Goal: Use online tool/utility

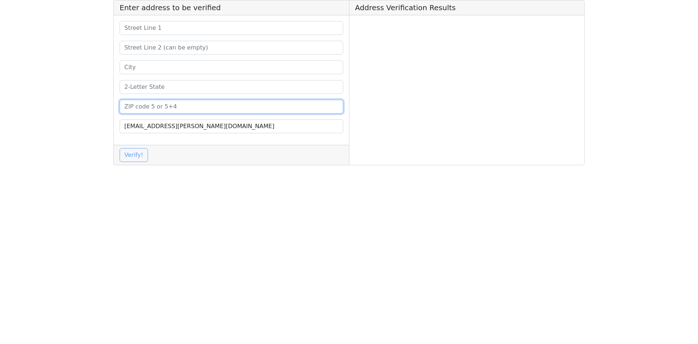
click at [181, 104] on input at bounding box center [232, 107] width 224 height 14
click at [177, 108] on input at bounding box center [232, 107] width 224 height 14
paste input "95670"
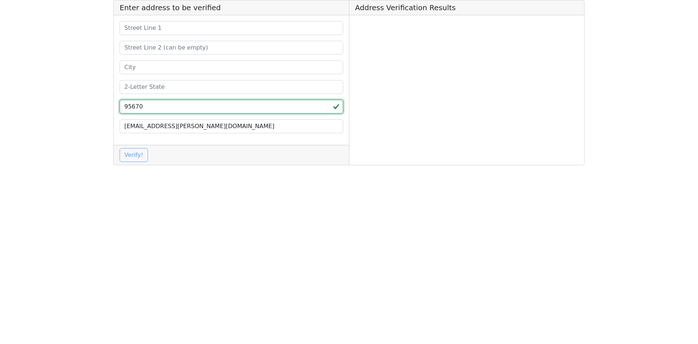
type input "95670"
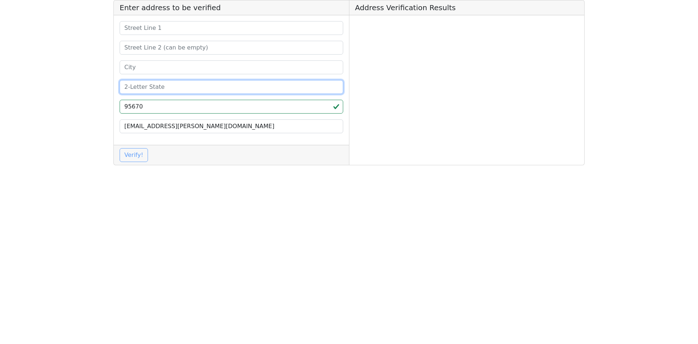
click at [162, 88] on input at bounding box center [232, 87] width 224 height 14
type input "CA"
click at [156, 67] on input at bounding box center [232, 67] width 224 height 14
paste input "[GEOGRAPHIC_DATA][PERSON_NAME]"
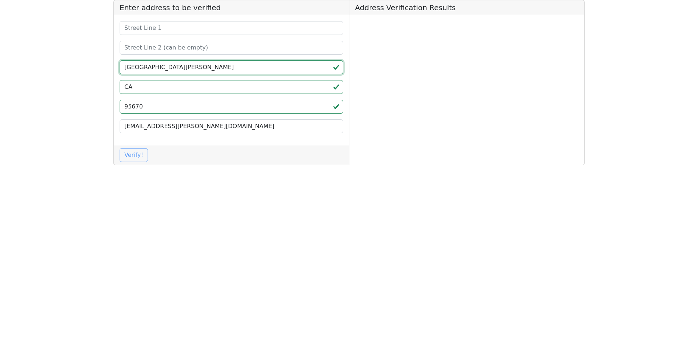
type input "[GEOGRAPHIC_DATA][PERSON_NAME]"
click at [177, 43] on input at bounding box center [232, 48] width 224 height 14
paste input "Suite 1"
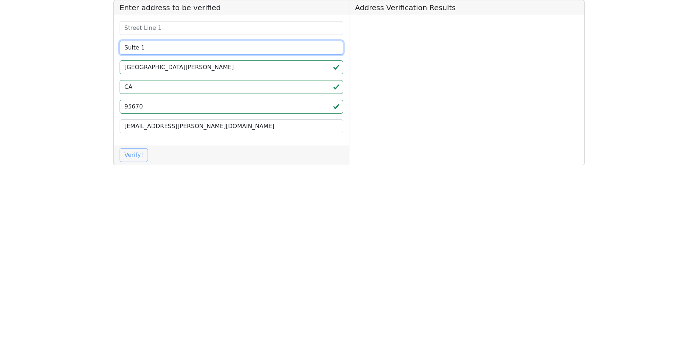
type input "Suite 1"
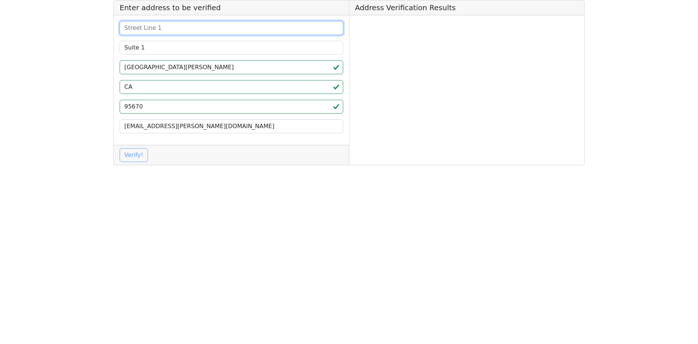
click at [184, 27] on input at bounding box center [232, 28] width 224 height 14
paste input "[STREET_ADDRESS][PERSON_NAME]"
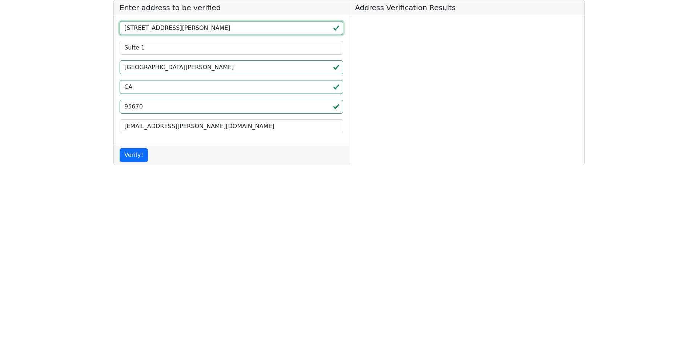
type input "[STREET_ADDRESS][PERSON_NAME]"
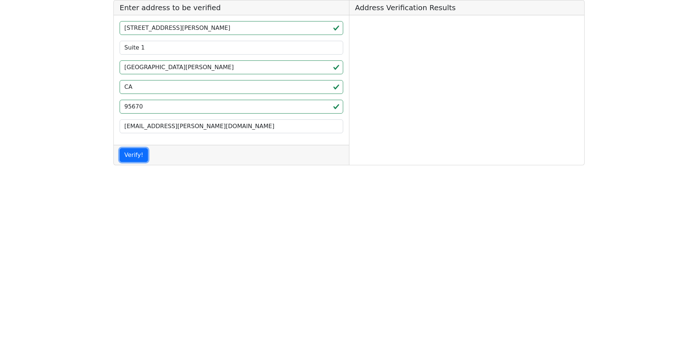
click at [137, 156] on button "Verify!" at bounding box center [134, 155] width 28 height 14
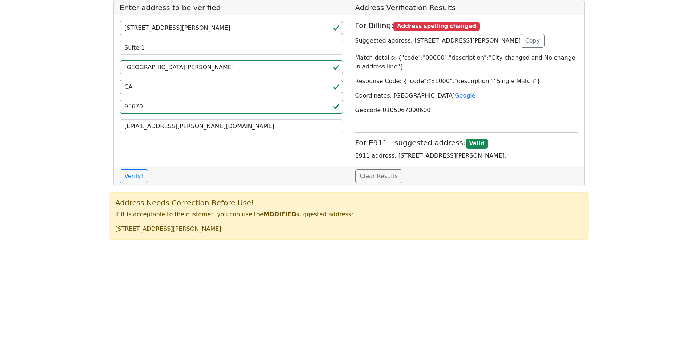
drag, startPoint x: 530, startPoint y: 39, endPoint x: 408, endPoint y: 40, distance: 122.5
click at [408, 40] on p "Suggested address: [STREET_ADDRESS][PERSON_NAME] Copy" at bounding box center [467, 41] width 224 height 14
copy p "[STREET_ADDRESS][PERSON_NAME]"
